Goal: Task Accomplishment & Management: Manage account settings

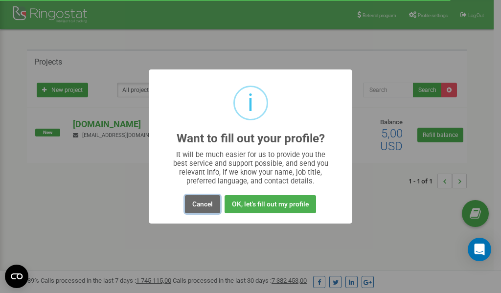
click at [207, 206] on button "Cancel" at bounding box center [202, 204] width 35 height 18
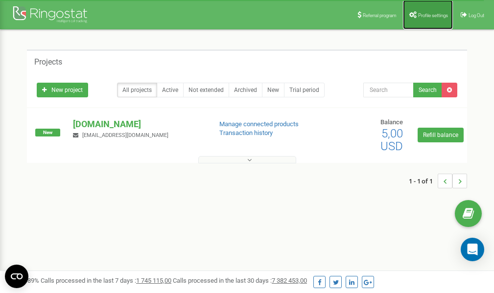
click at [418, 15] on span "Profile settings" at bounding box center [433, 15] width 30 height 5
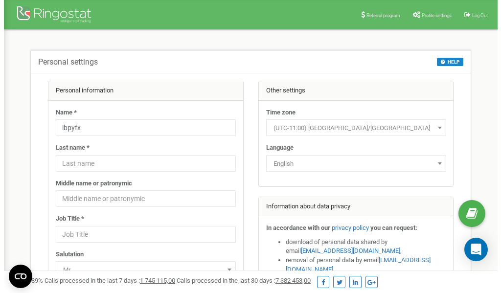
scroll to position [49, 0]
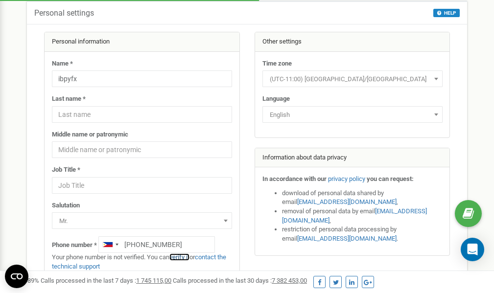
click at [185, 257] on link "verify it" at bounding box center [179, 256] width 20 height 7
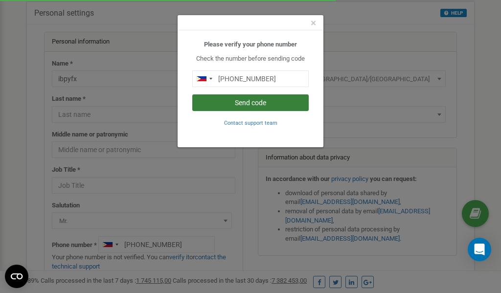
click at [242, 104] on button "Send code" at bounding box center [250, 102] width 116 height 17
